Goal: Task Accomplishment & Management: Manage account settings

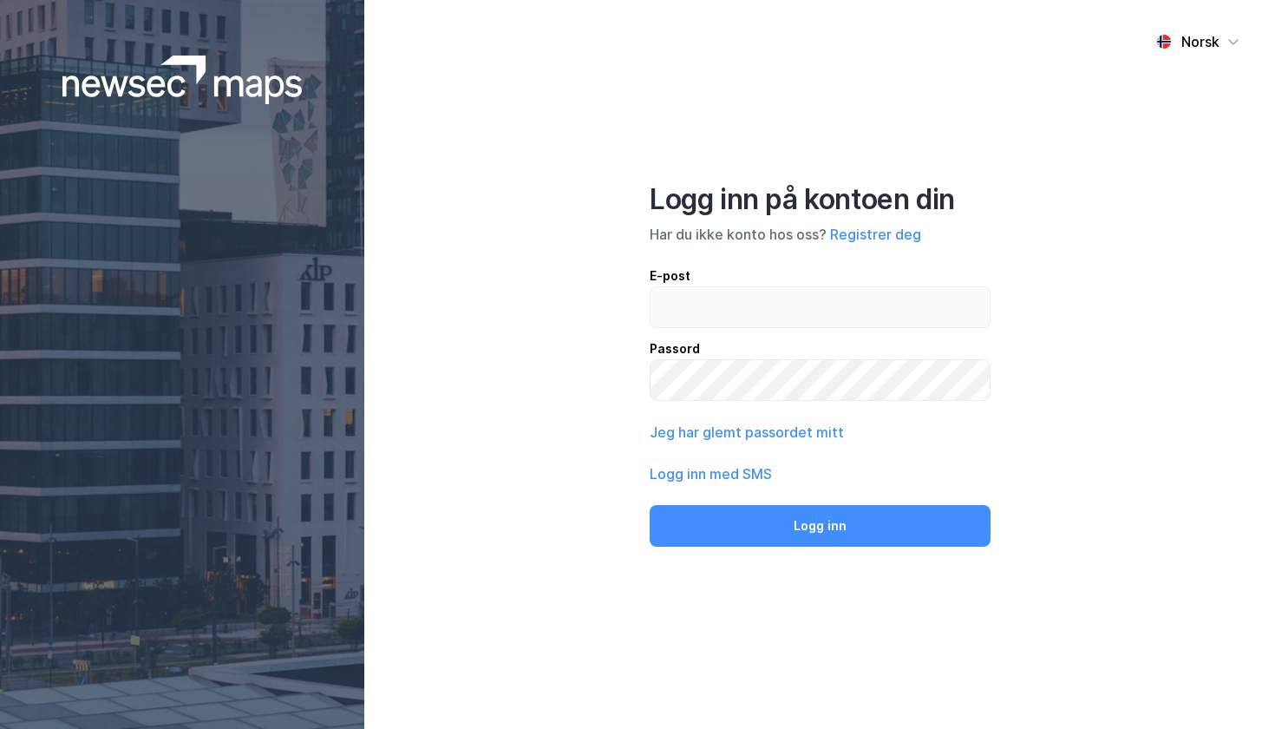
click at [888, 285] on div "E-post" at bounding box center [820, 275] width 341 height 21
click at [888, 287] on input "email" at bounding box center [820, 307] width 339 height 40
click at [884, 308] on input "email" at bounding box center [820, 307] width 339 height 40
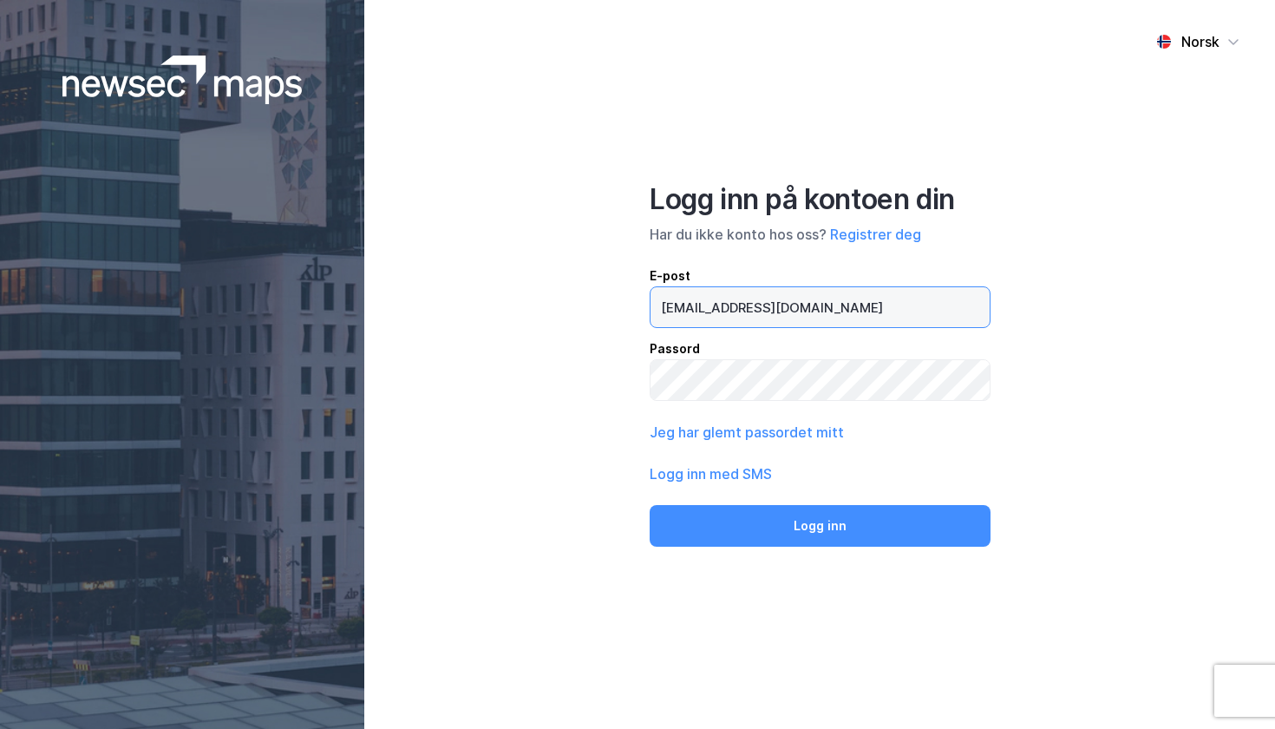
type input "[EMAIL_ADDRESS][DOMAIN_NAME]"
click at [820, 524] on button "Logg inn" at bounding box center [820, 526] width 340 height 42
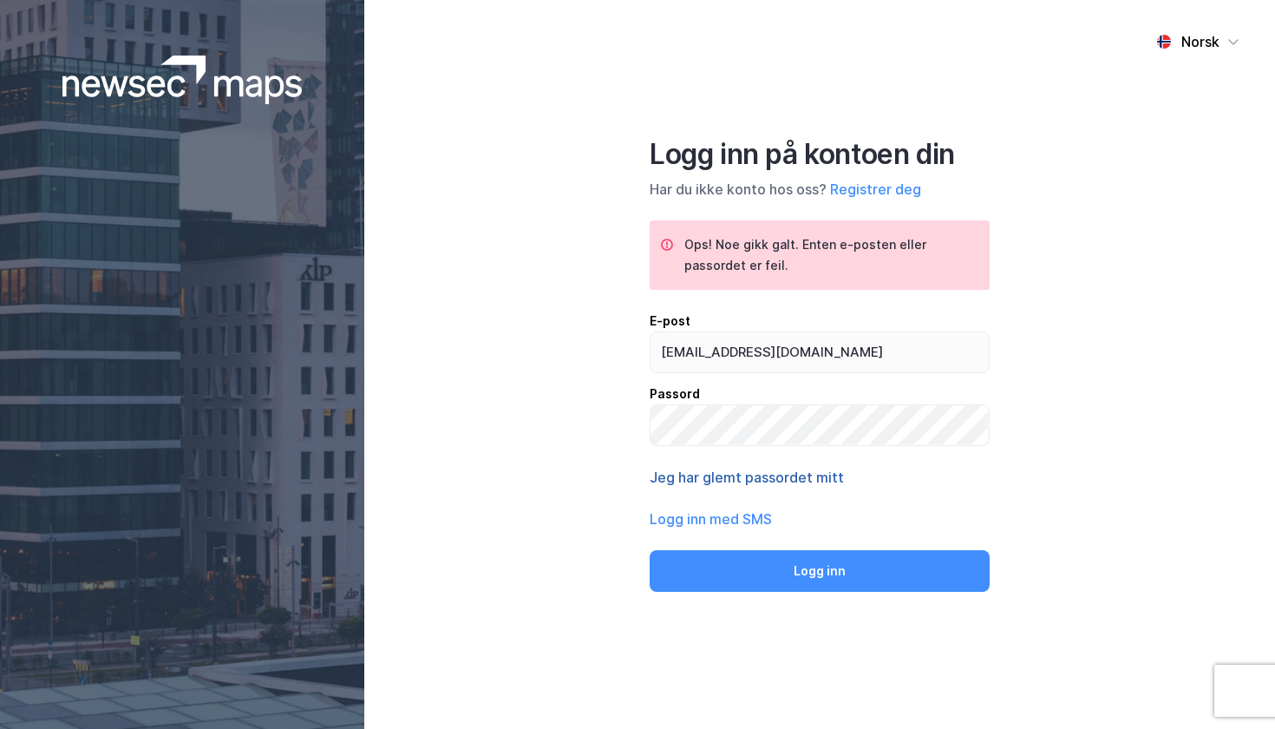
click at [786, 469] on button "Jeg har glemt passordet mitt" at bounding box center [747, 477] width 194 height 21
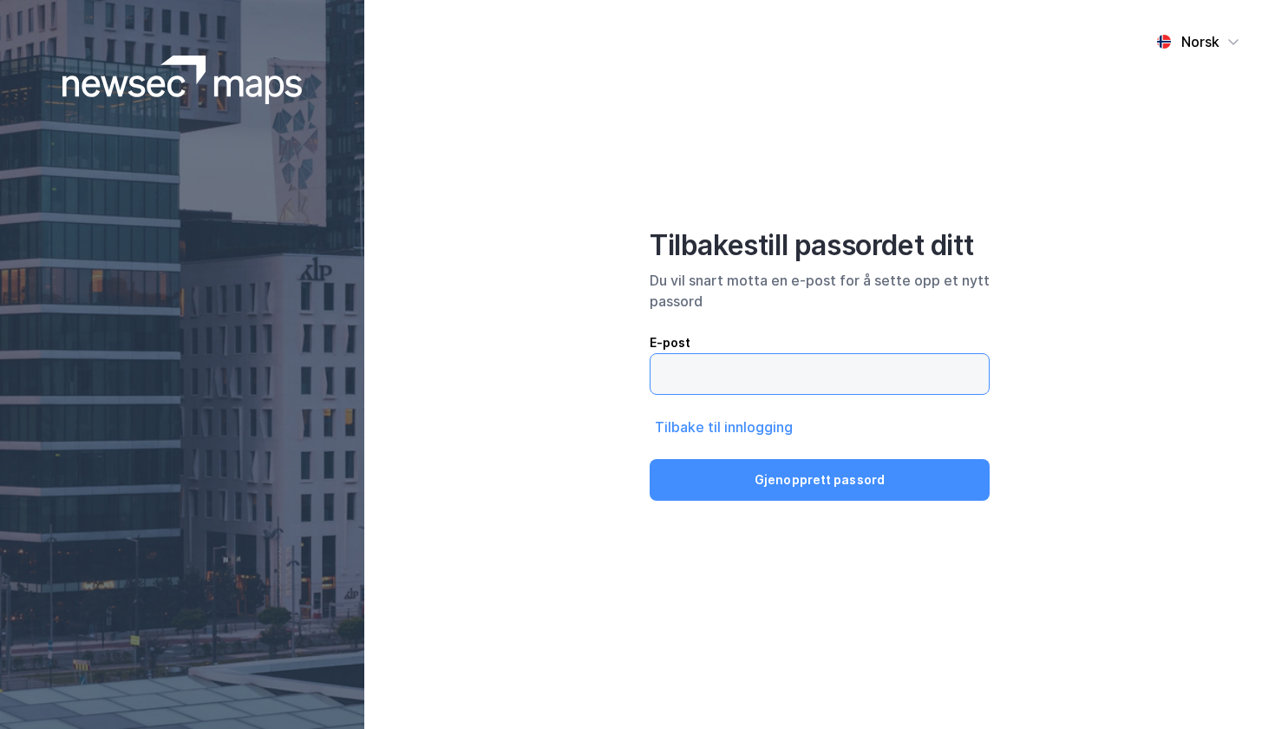
click at [740, 371] on input "email" at bounding box center [820, 374] width 338 height 40
type input "[EMAIL_ADDRESS][DOMAIN_NAME]"
click at [820, 480] on button "Gjenopprett passord" at bounding box center [820, 480] width 340 height 42
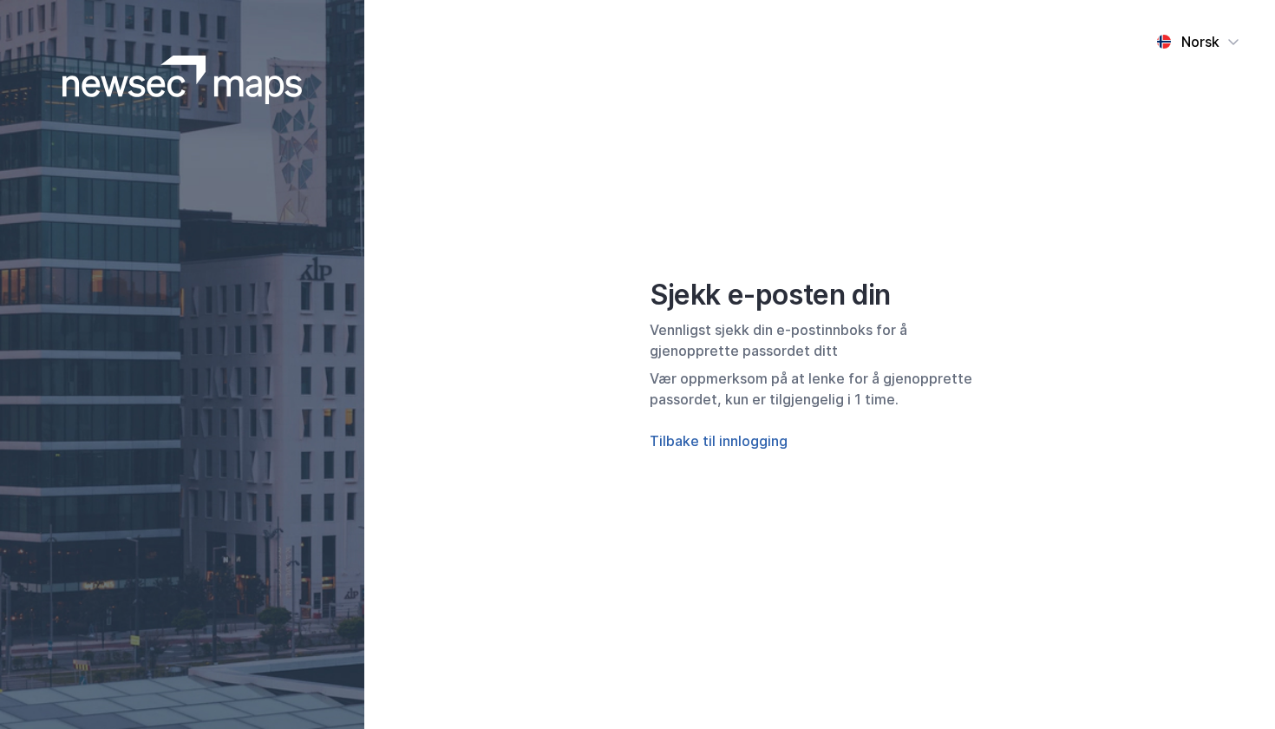
click at [758, 442] on button "Tilbake til innlogging" at bounding box center [719, 440] width 138 height 21
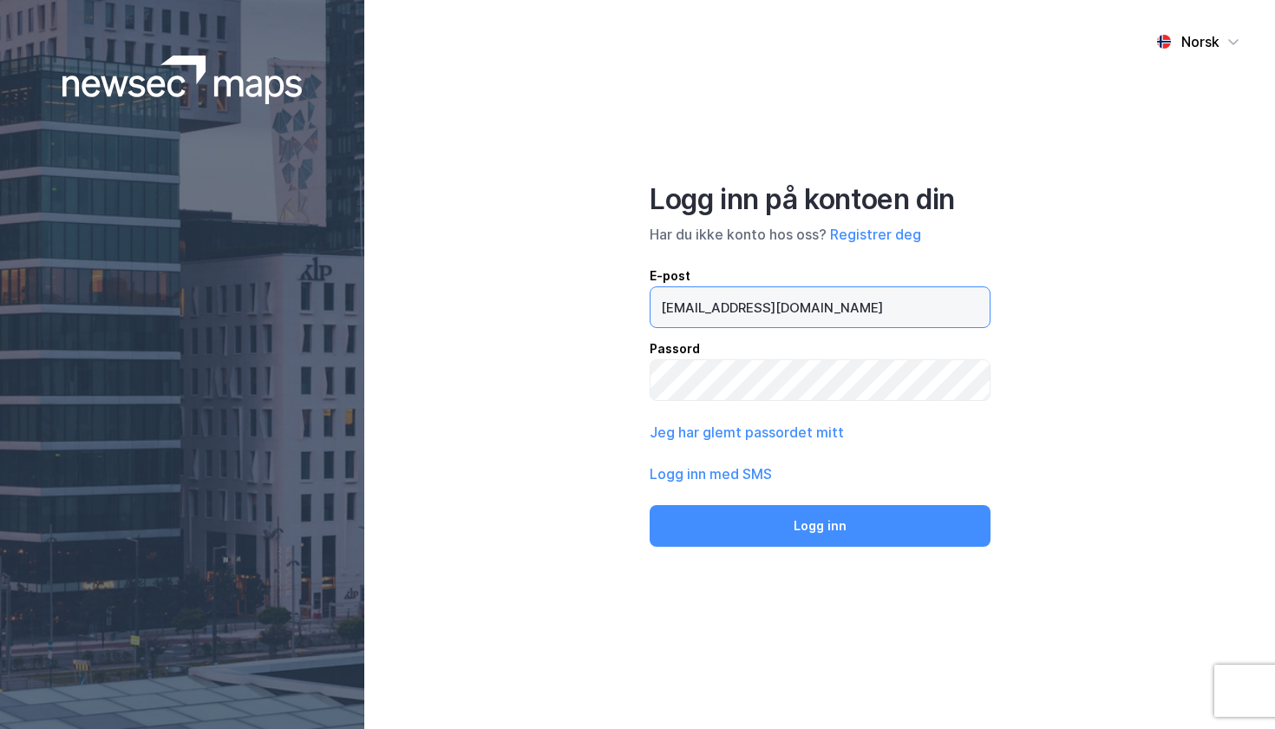
type input "s2316203@b.no"
click at [820, 524] on button "Logg inn" at bounding box center [820, 526] width 340 height 42
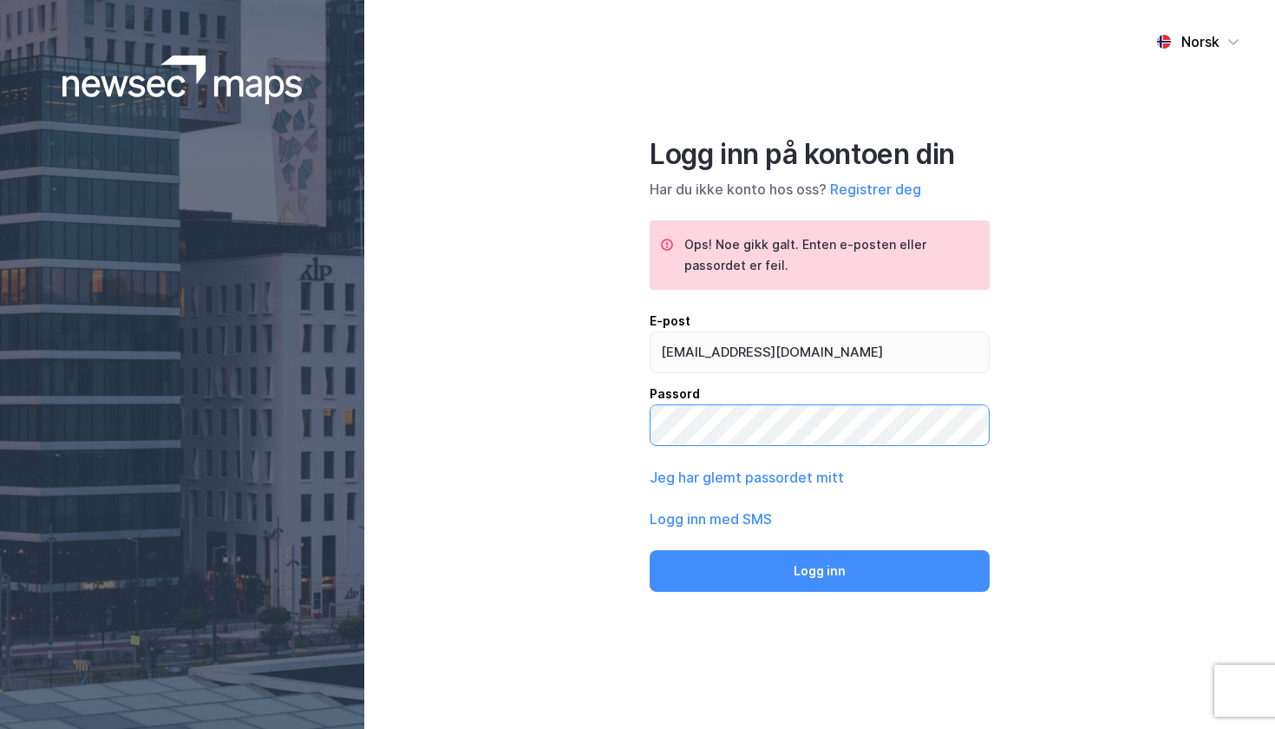
click at [476, 412] on div "Norsk Logg inn på kontoen din Har du ikke konto hos oss? Registrer deg Ops! Noe…" at bounding box center [819, 364] width 911 height 729
click at [820, 568] on button "Logg inn" at bounding box center [820, 571] width 340 height 42
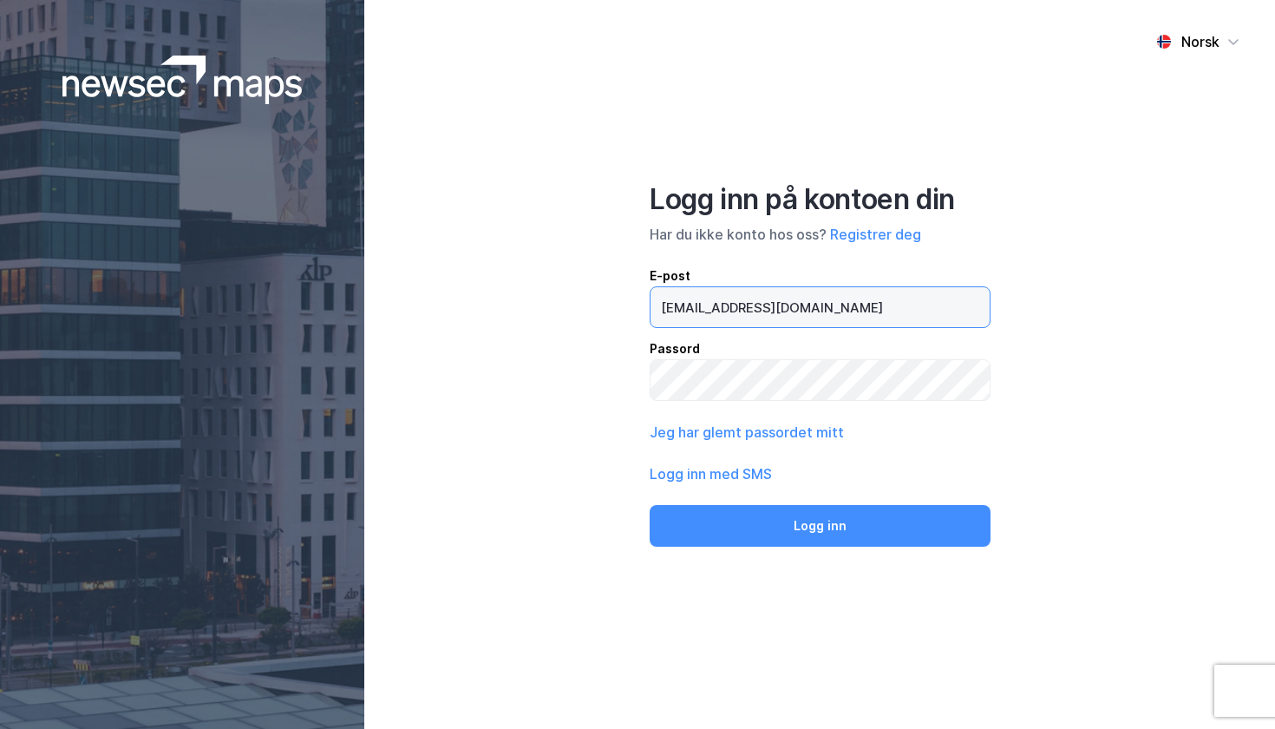
type input "[EMAIL_ADDRESS][DOMAIN_NAME]"
click at [820, 524] on button "Logg inn" at bounding box center [820, 526] width 340 height 42
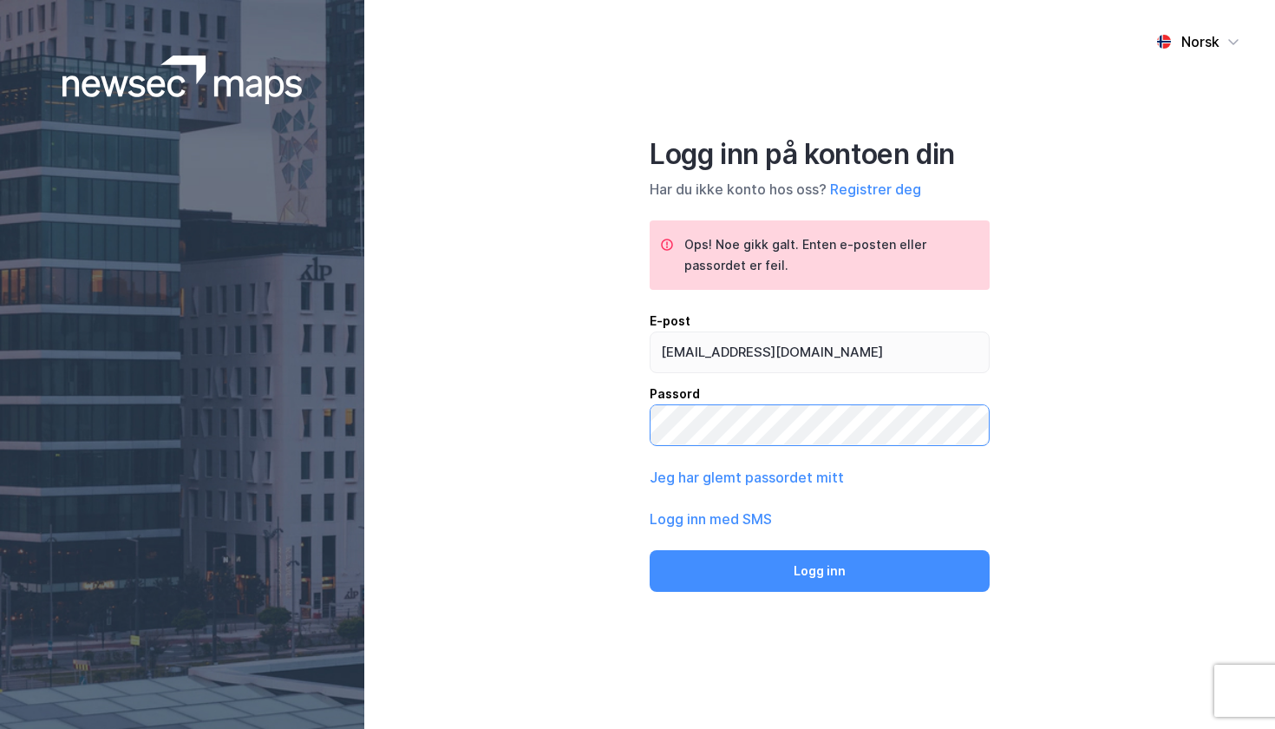
click at [820, 568] on button "Logg inn" at bounding box center [820, 571] width 340 height 42
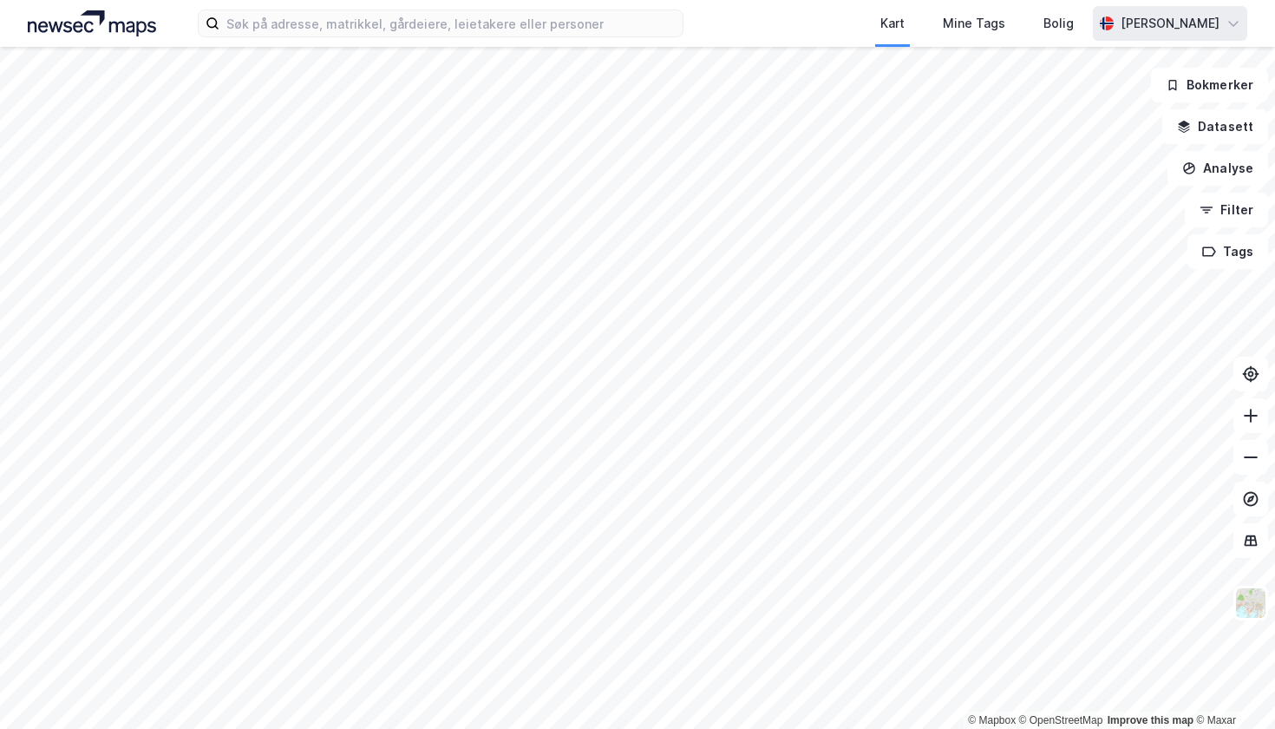
click at [1215, 19] on div "[PERSON_NAME]" at bounding box center [1170, 23] width 99 height 21
click at [1006, 16] on div "Mine Tags" at bounding box center [974, 23] width 62 height 21
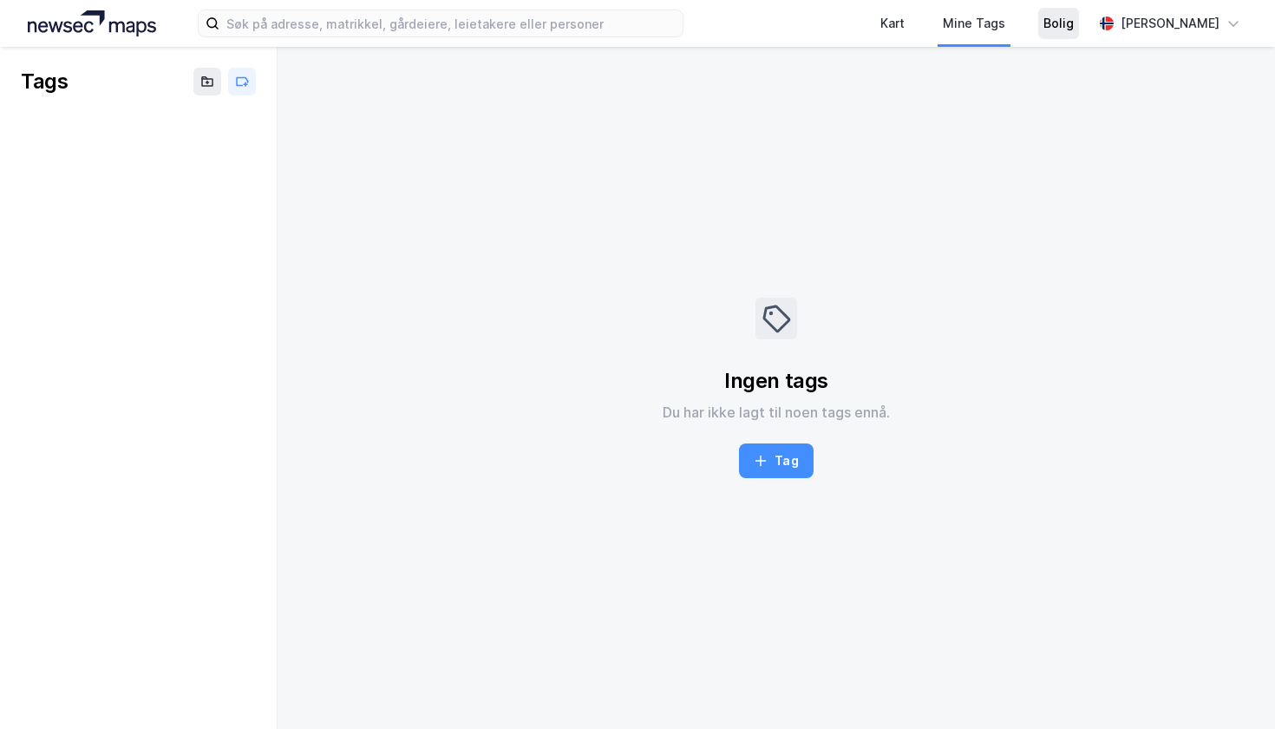
click at [1068, 19] on div "Bolig" at bounding box center [1059, 23] width 30 height 21
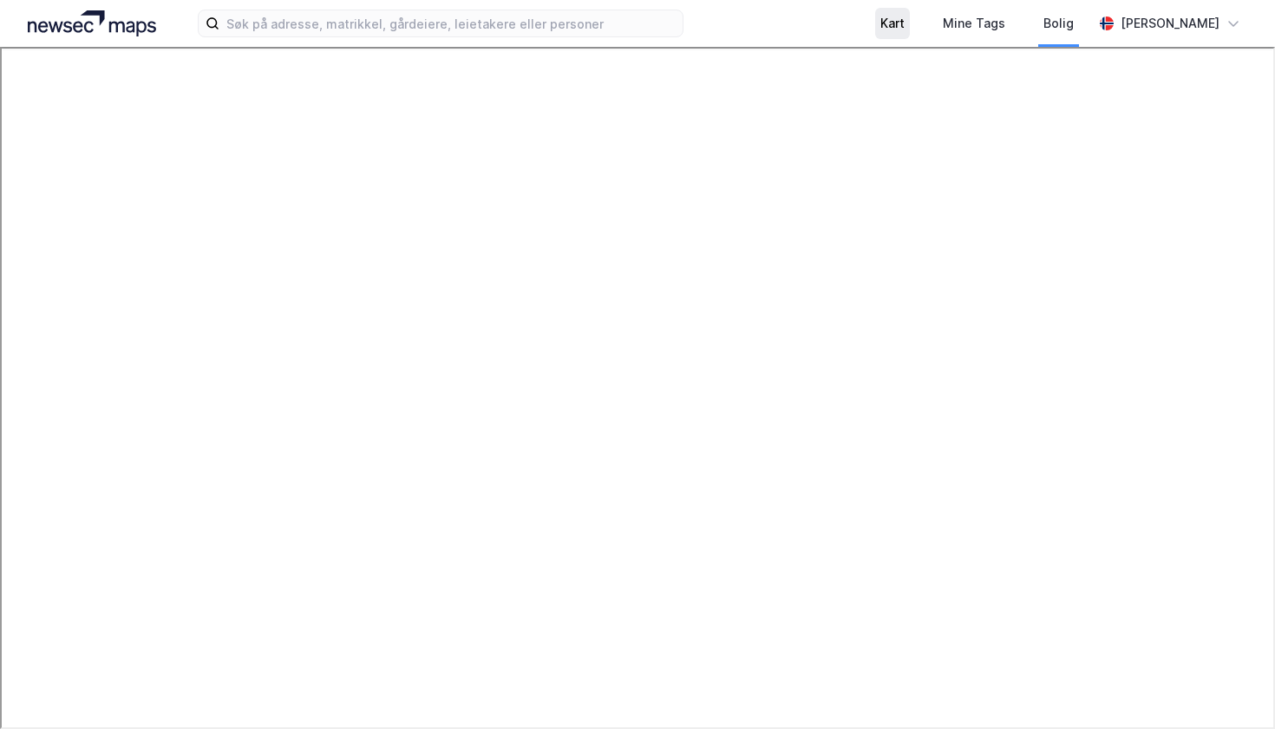
click at [905, 22] on div "Kart" at bounding box center [893, 23] width 24 height 21
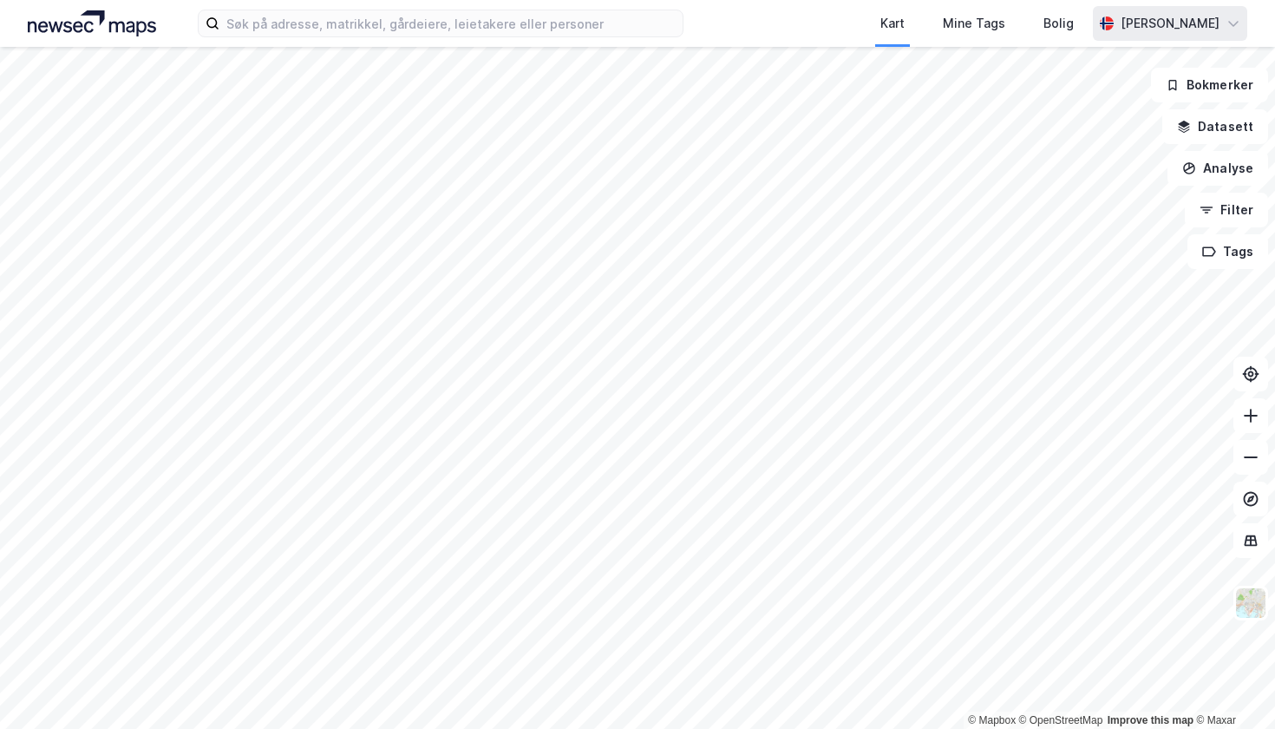
click at [1239, 19] on icon at bounding box center [1234, 23] width 14 height 14
click at [1222, 165] on button "Analyse" at bounding box center [1218, 168] width 101 height 35
click at [1230, 16] on icon at bounding box center [1234, 23] width 14 height 14
click at [1151, 102] on div "Logg ut" at bounding box center [1135, 107] width 226 height 42
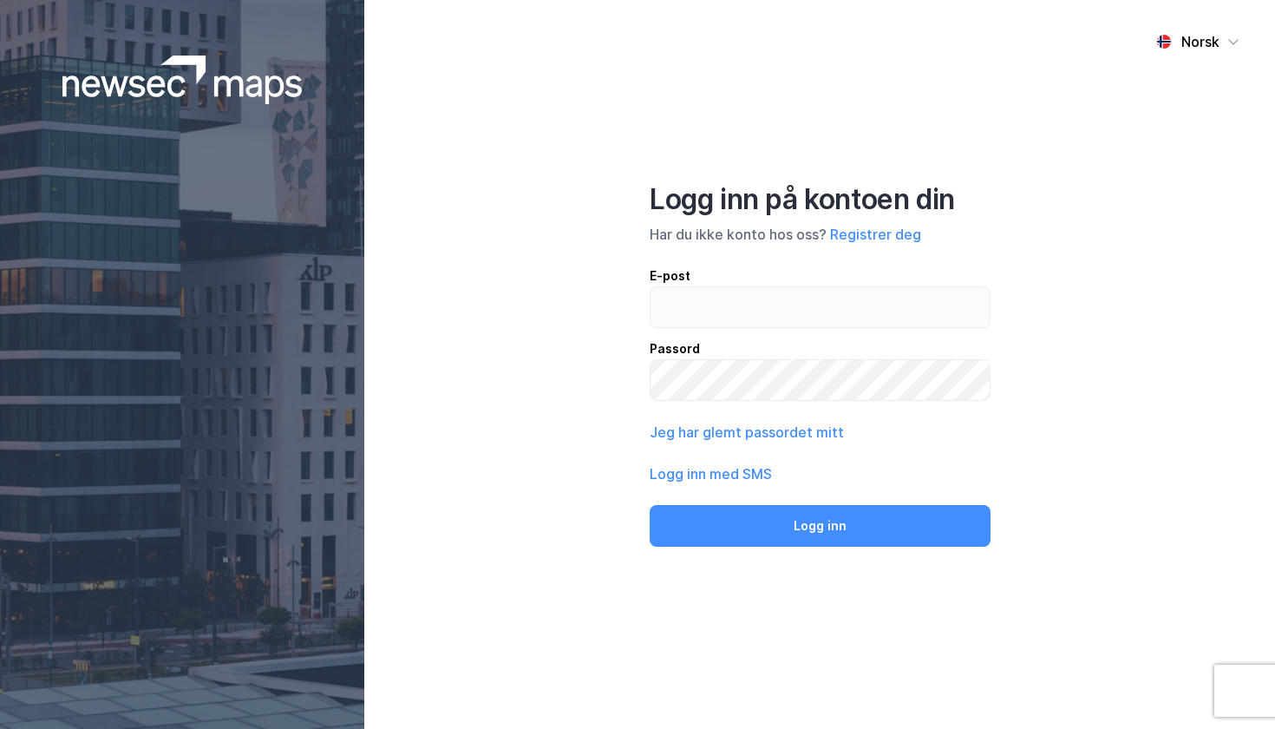
click at [881, 429] on div "Jeg har glemt passordet mitt" at bounding box center [820, 432] width 341 height 21
click at [783, 429] on button "Jeg har glemt passordet mitt" at bounding box center [747, 432] width 194 height 21
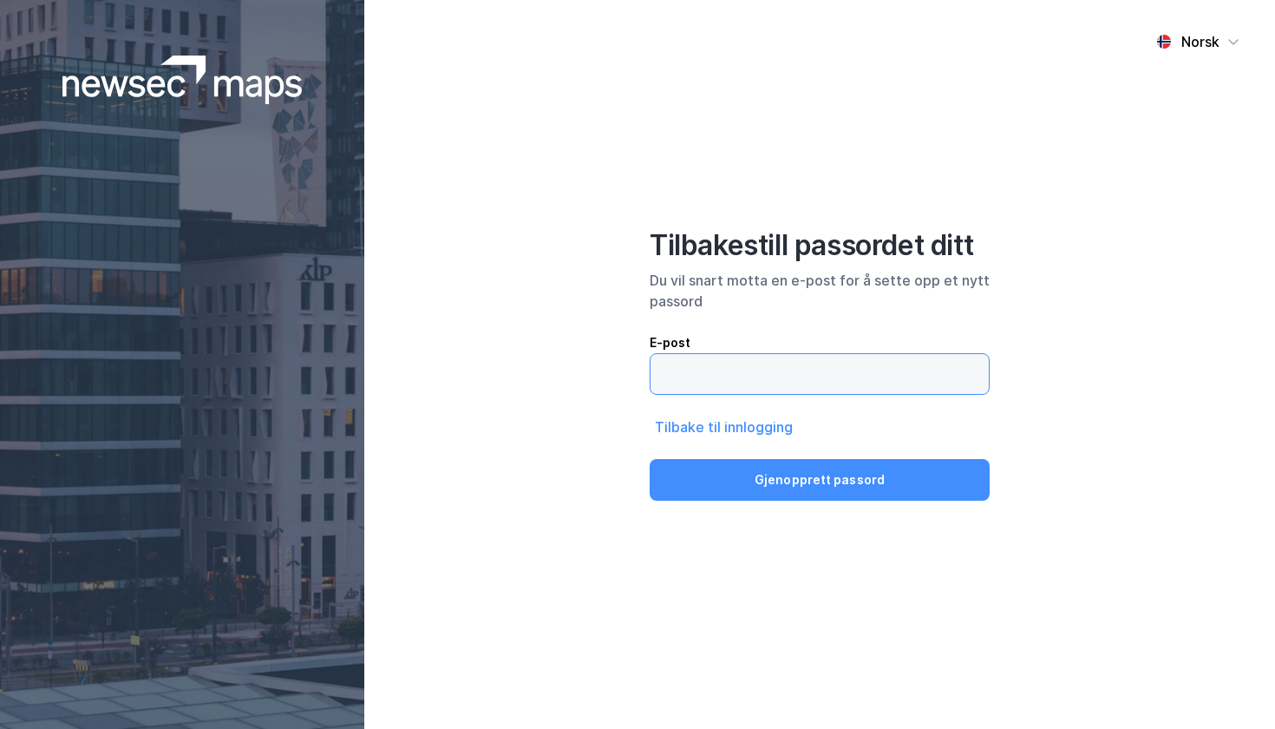
click at [790, 362] on input "email" at bounding box center [820, 374] width 338 height 40
type input "[EMAIL_ADDRESS][DOMAIN_NAME]"
click at [820, 480] on button "Gjenopprett passord" at bounding box center [820, 480] width 340 height 42
